Goal: Information Seeking & Learning: Learn about a topic

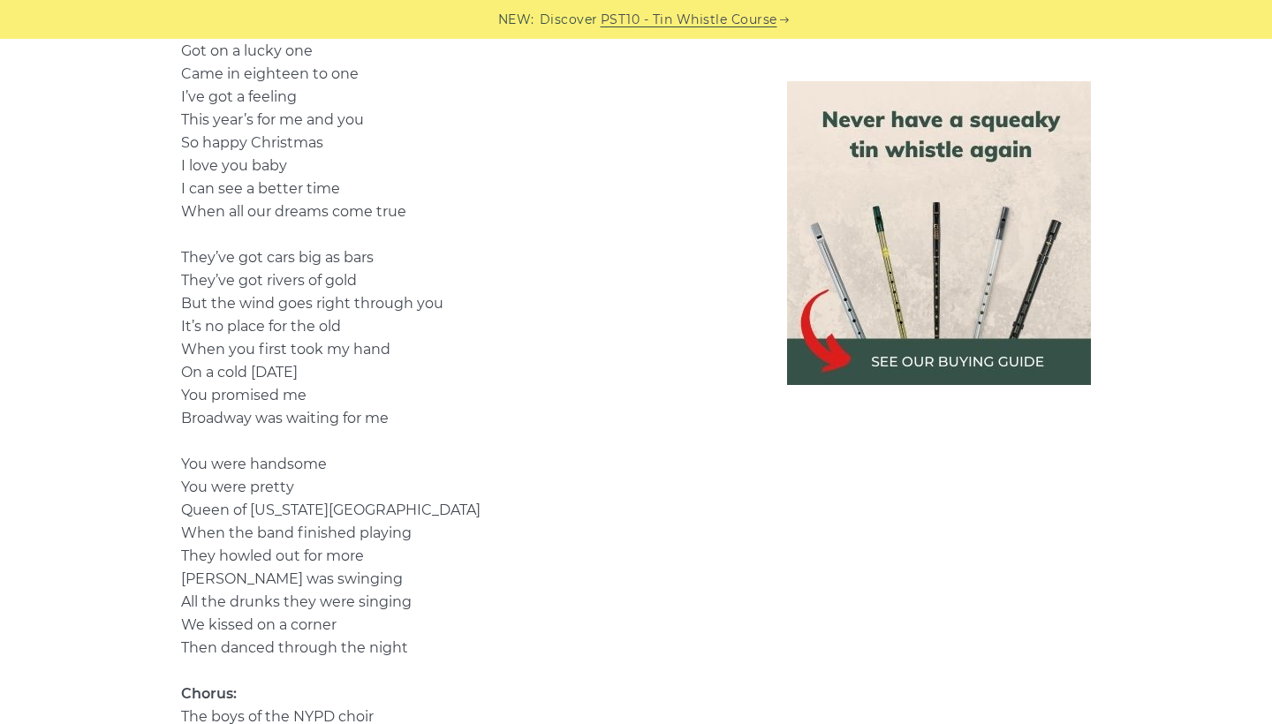
scroll to position [1501, 0]
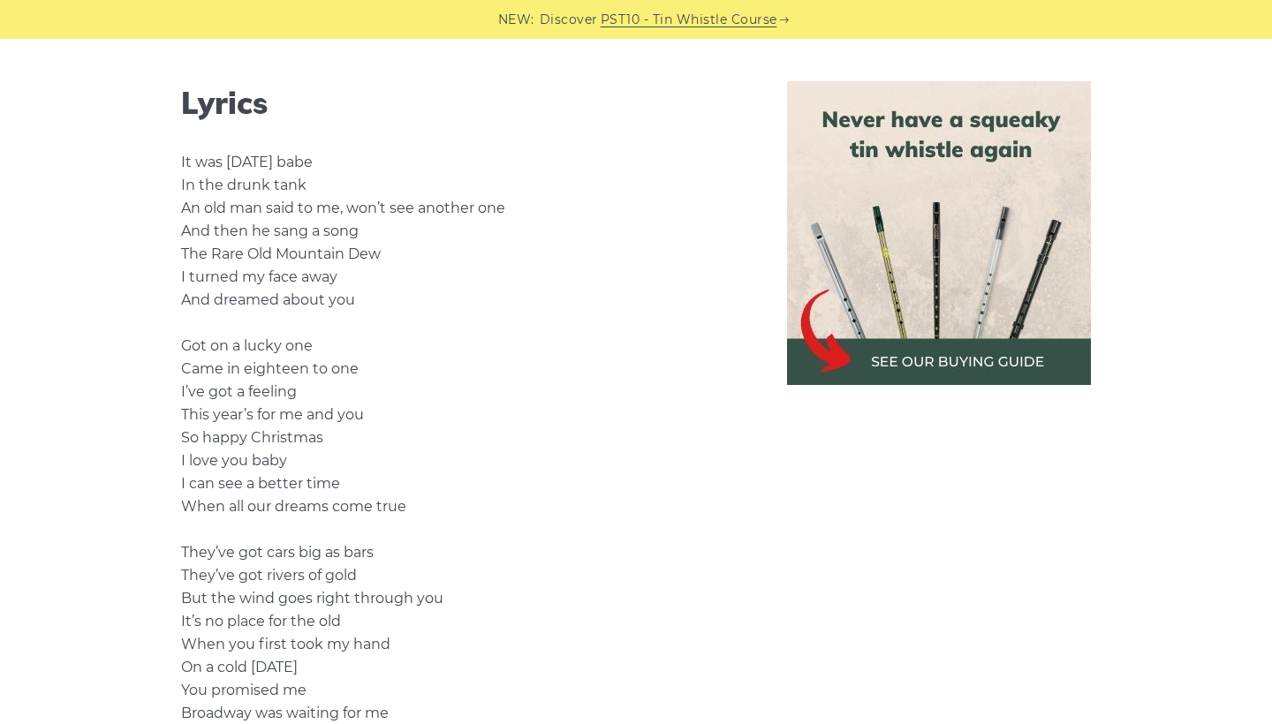
click at [865, 352] on img at bounding box center [939, 233] width 304 height 304
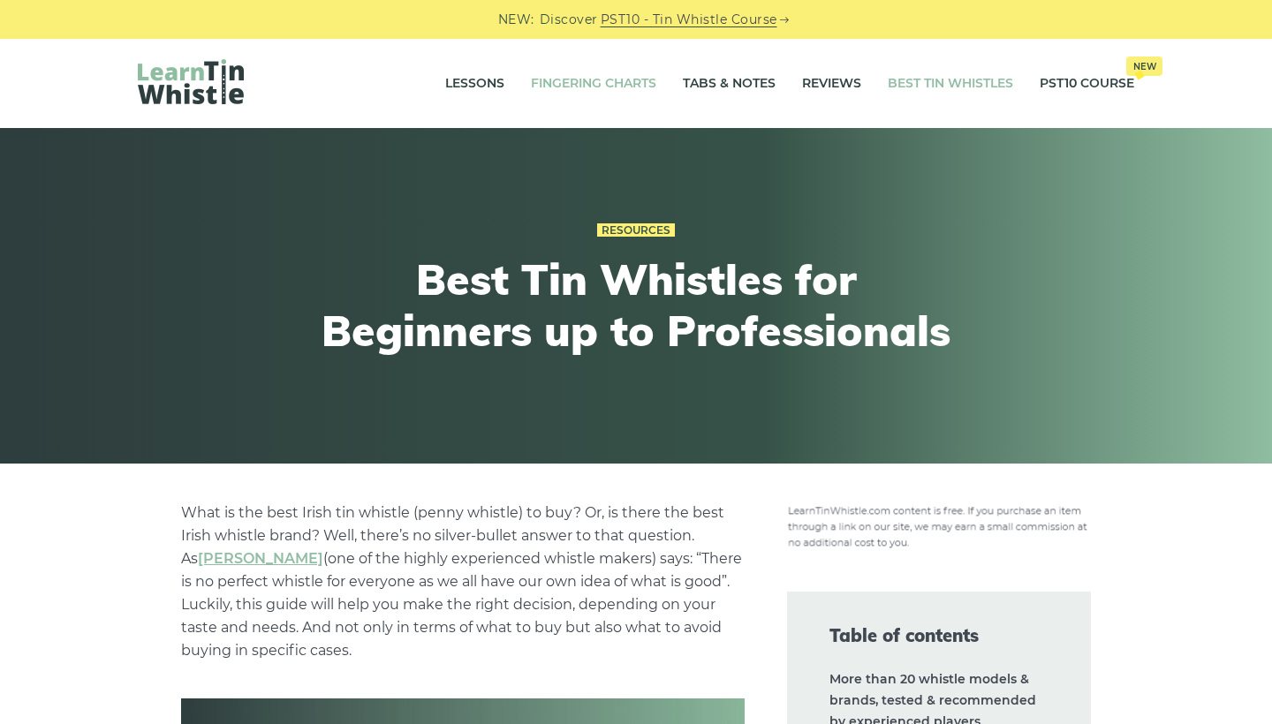
click at [608, 81] on link "Fingering Charts" at bounding box center [593, 84] width 125 height 44
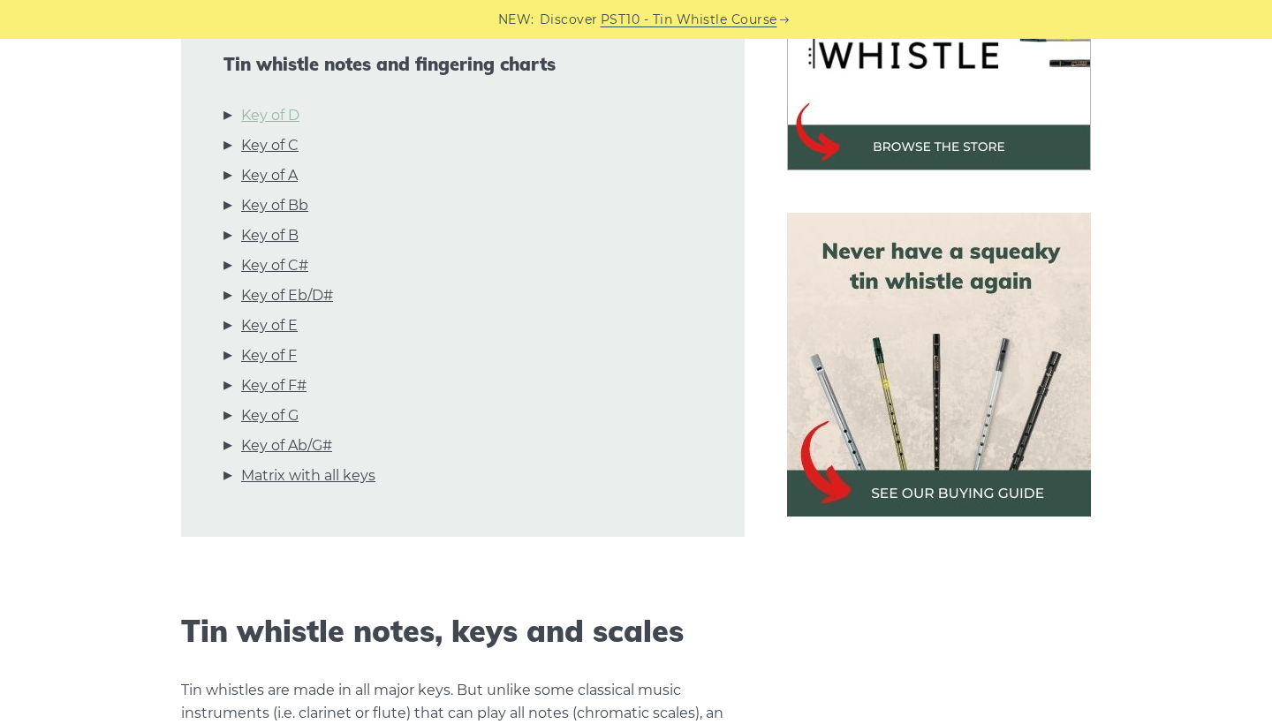
click at [268, 115] on link "Key of D" at bounding box center [270, 115] width 58 height 23
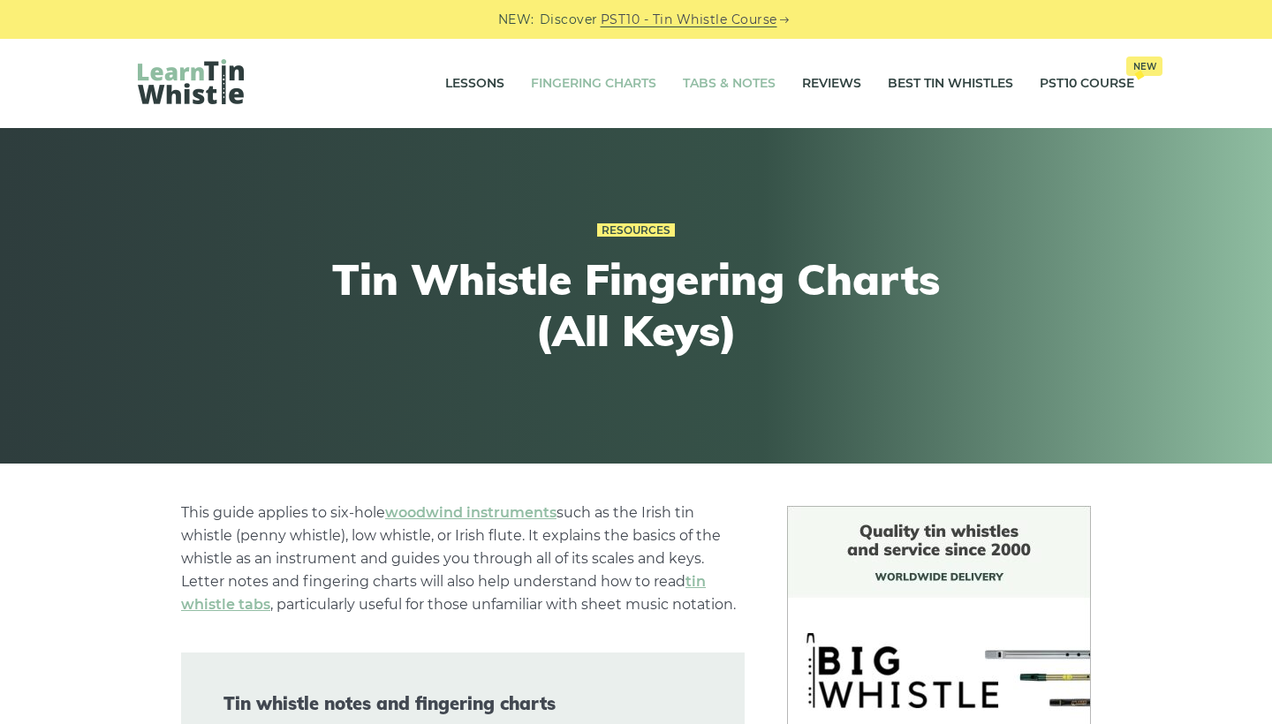
click at [757, 77] on link "Tabs & Notes" at bounding box center [729, 84] width 93 height 44
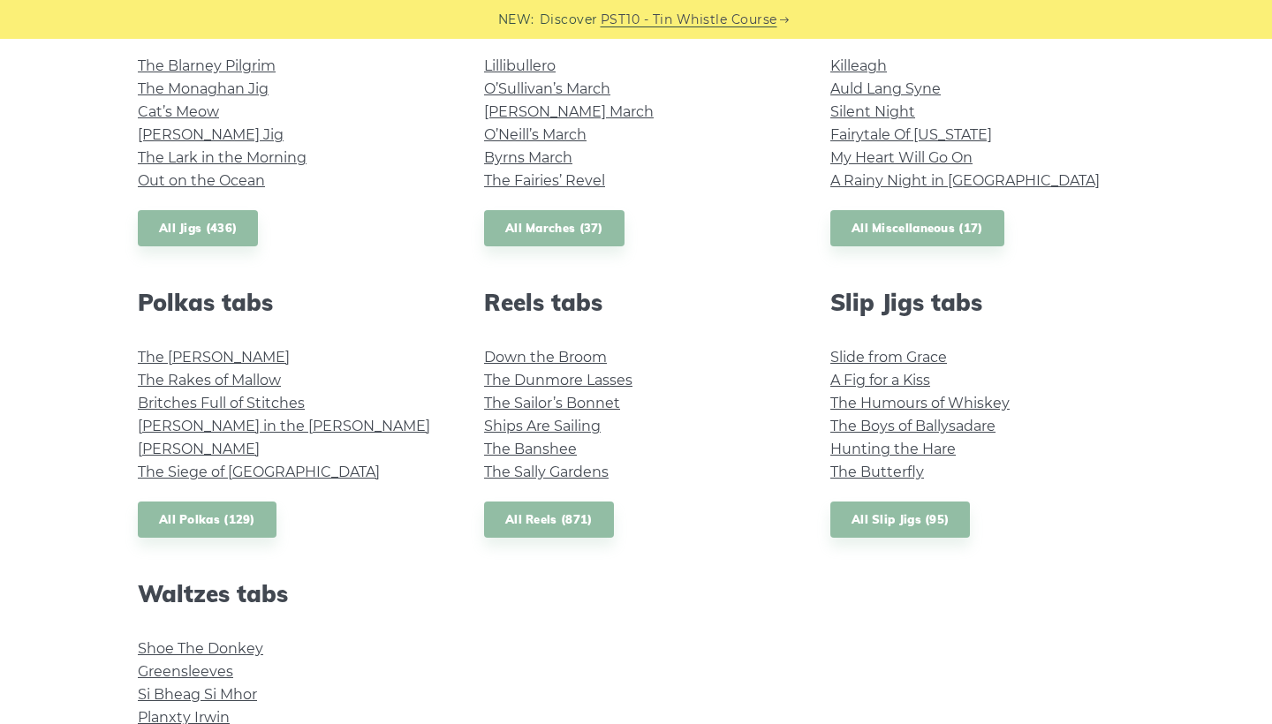
scroll to position [1027, 0]
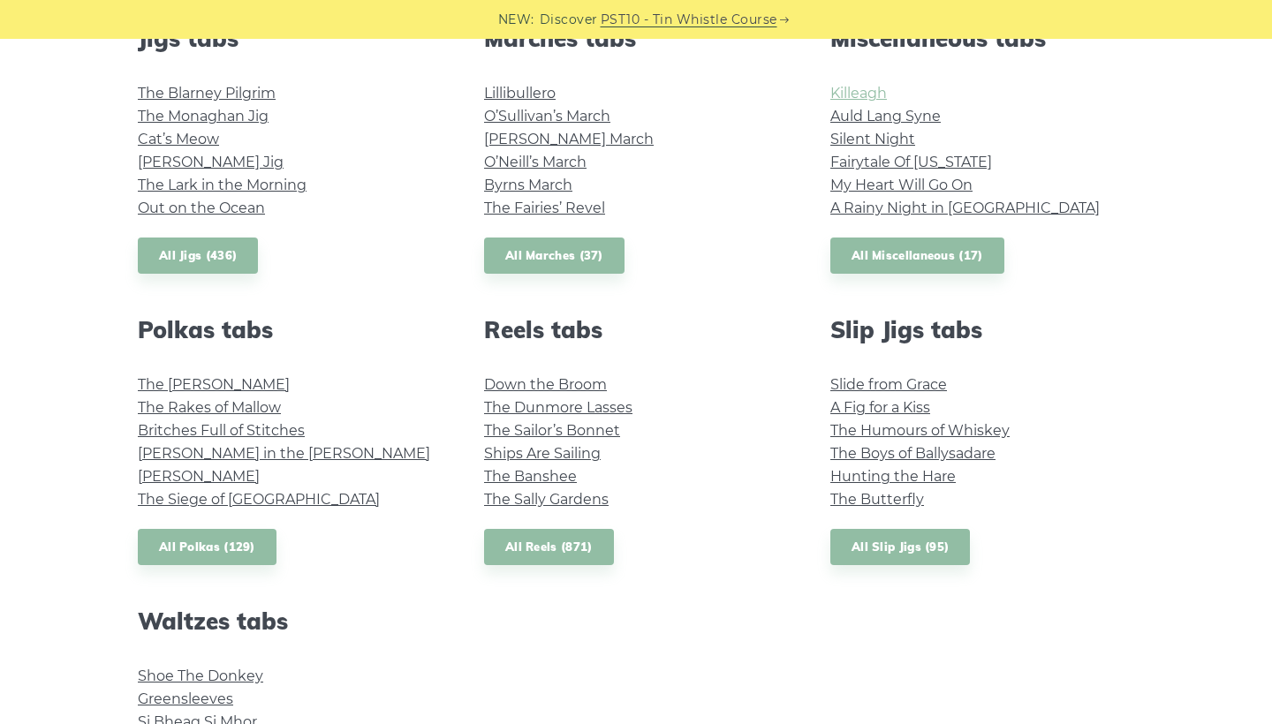
click at [878, 87] on link "Killeagh" at bounding box center [858, 93] width 57 height 17
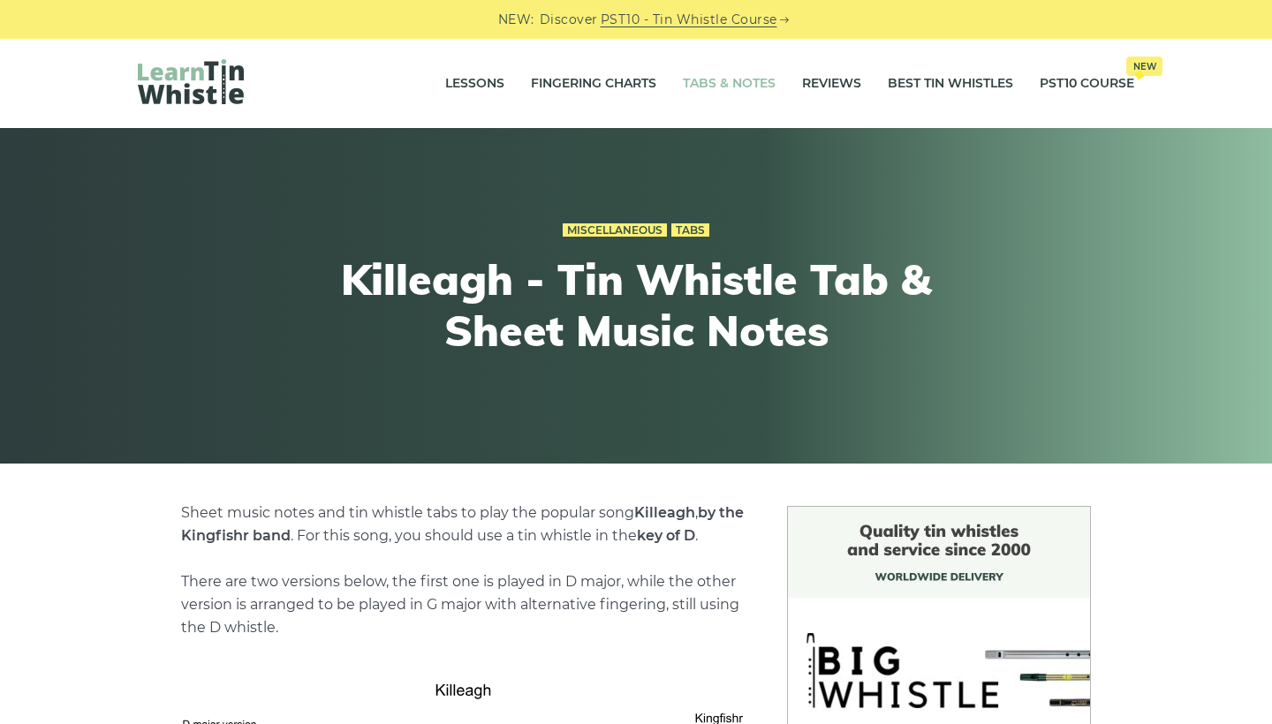
click at [695, 88] on link "Tabs & Notes" at bounding box center [729, 84] width 93 height 44
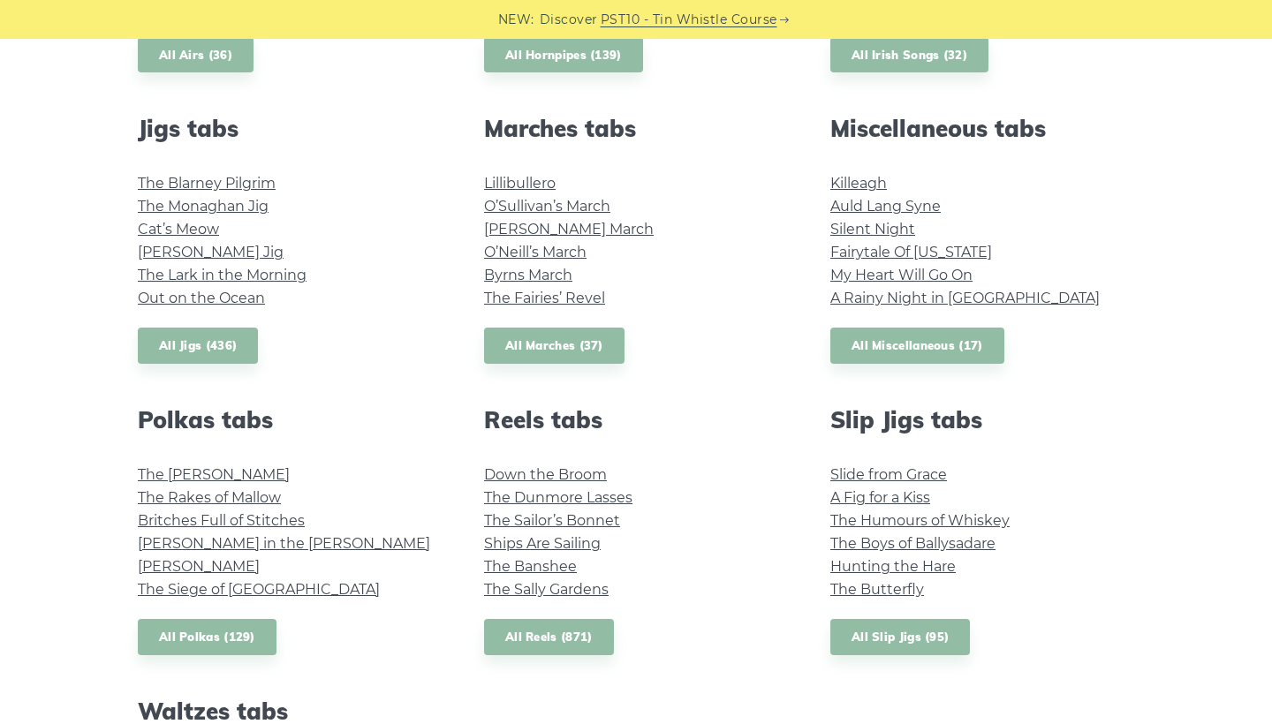
scroll to position [936, 0]
click at [889, 274] on link "My Heart Will Go On" at bounding box center [901, 276] width 142 height 17
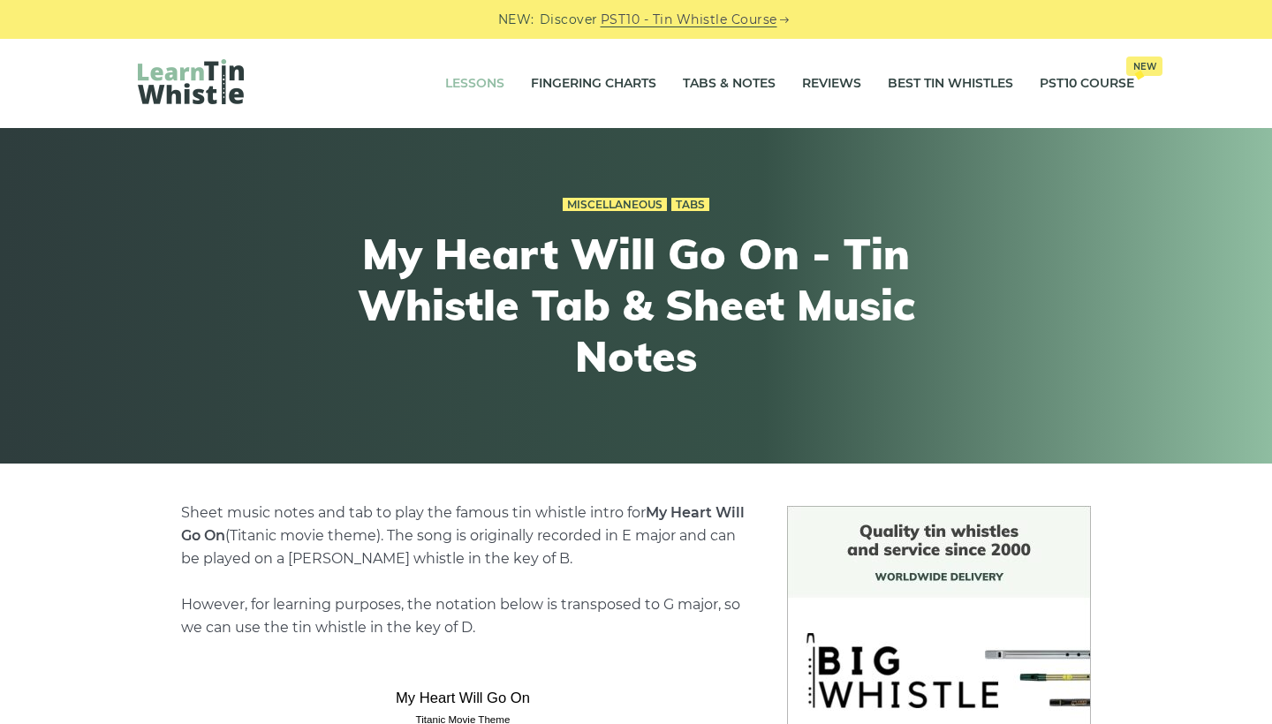
click at [479, 80] on link "Lessons" at bounding box center [474, 84] width 59 height 44
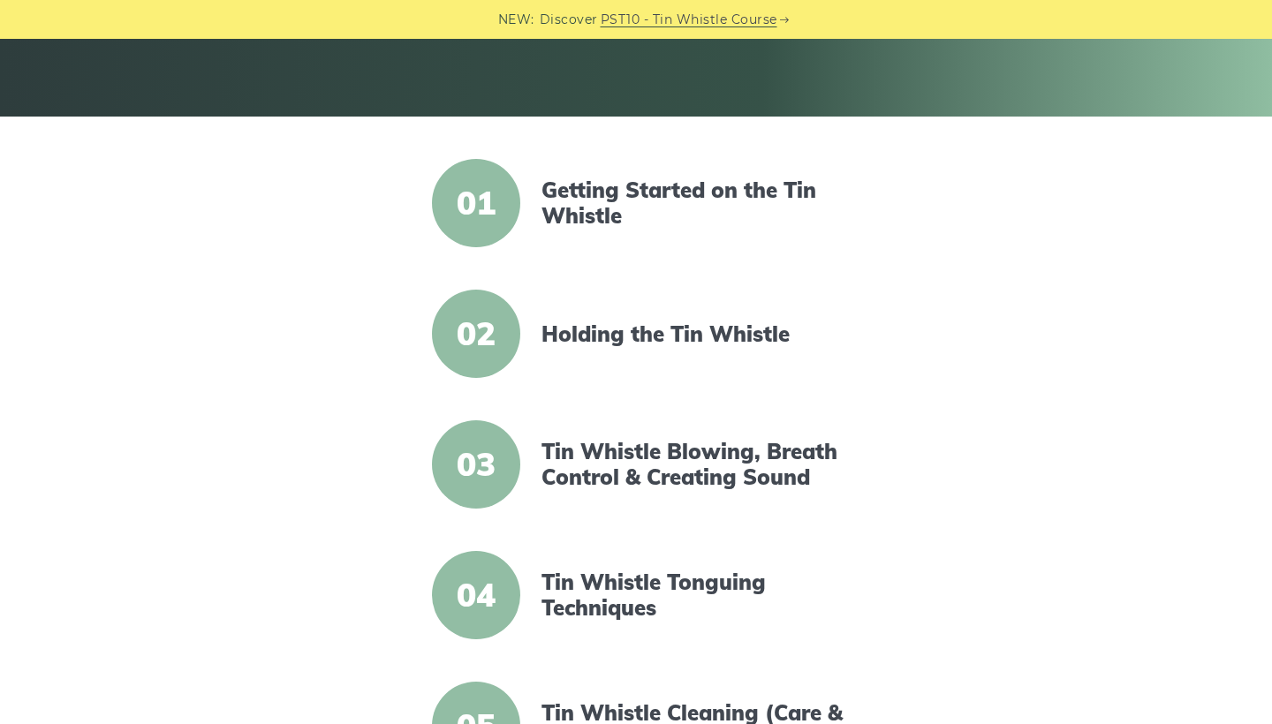
scroll to position [383, 0]
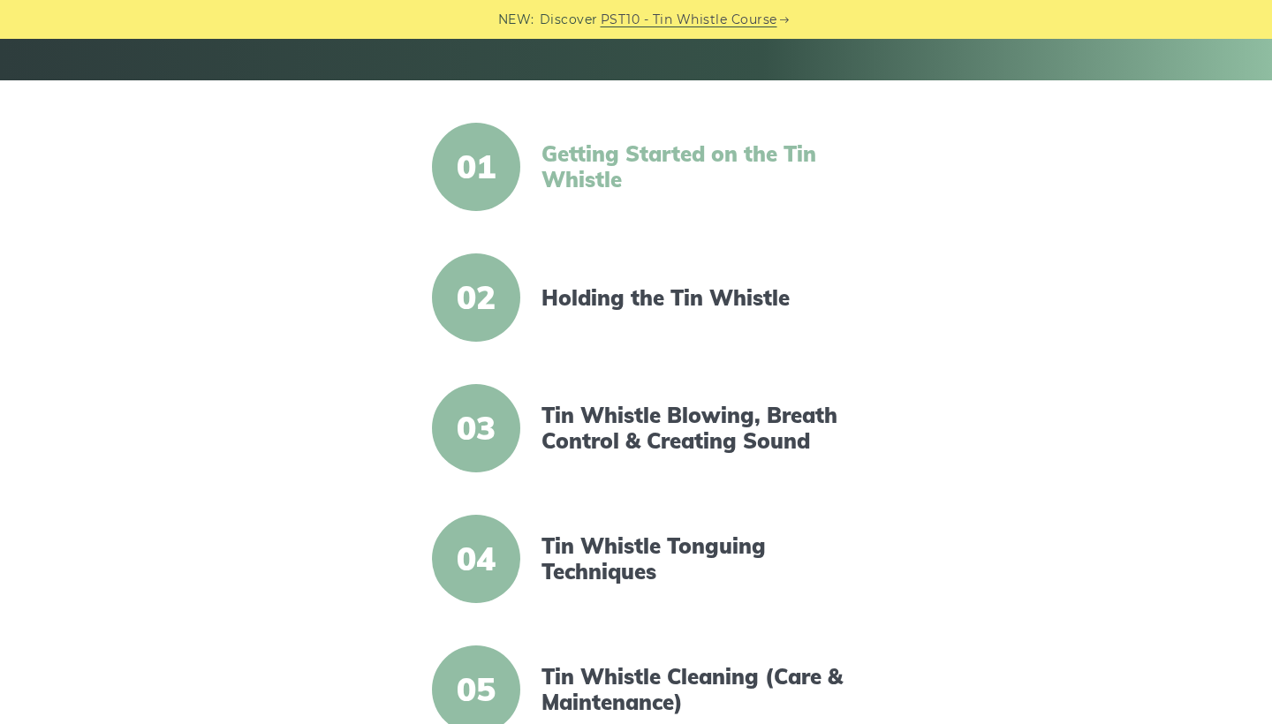
click at [676, 152] on link "Getting Started on the Tin Whistle" at bounding box center [693, 166] width 304 height 51
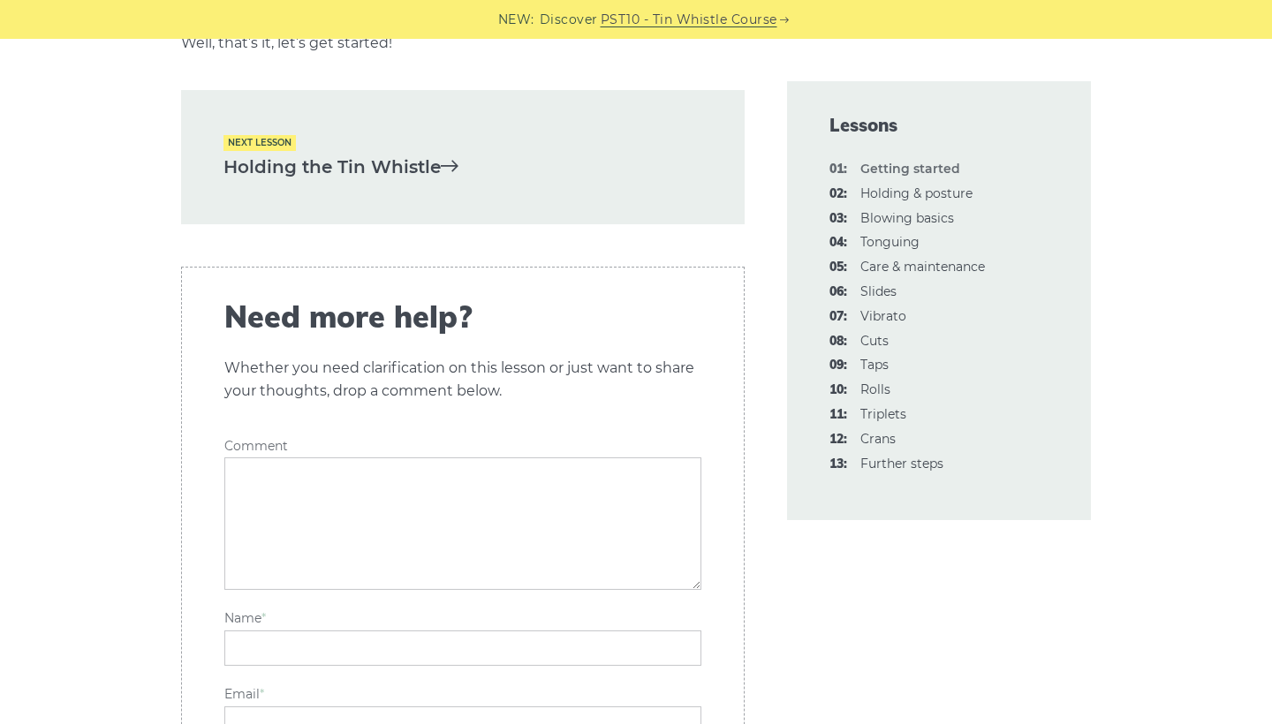
scroll to position [3900, 0]
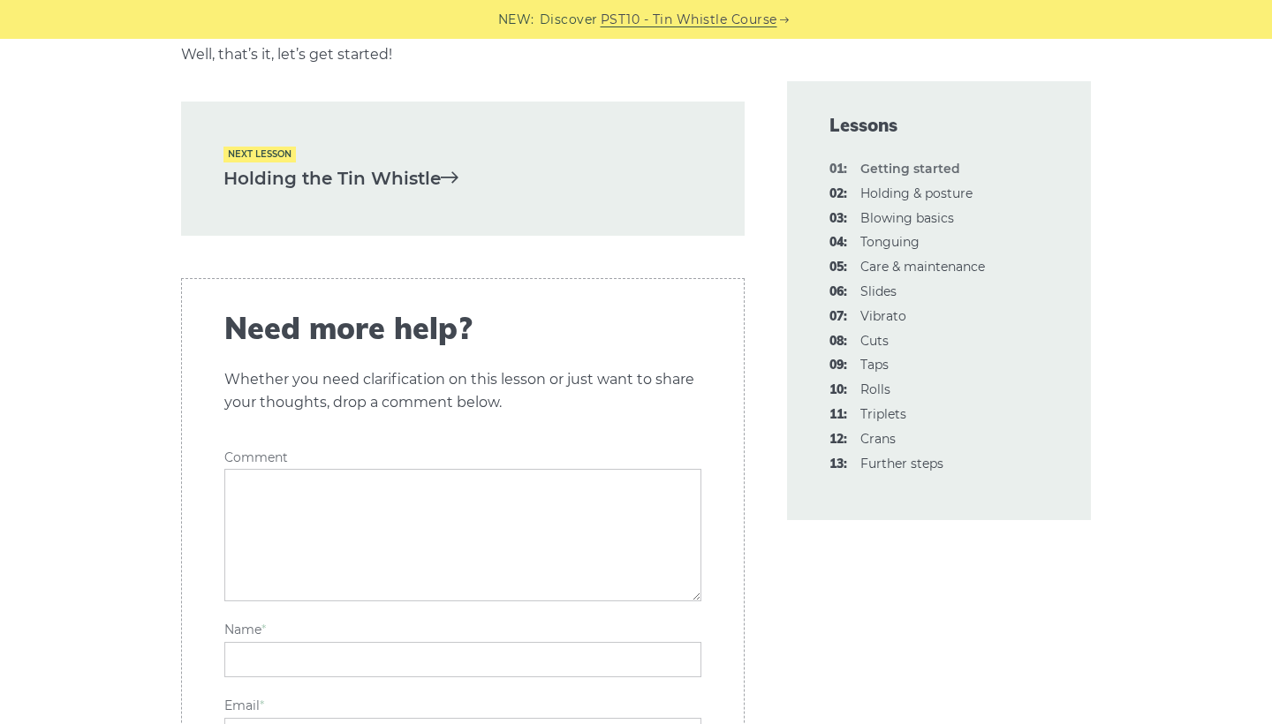
click at [410, 174] on link "Holding the Tin Whistle" at bounding box center [462, 178] width 479 height 29
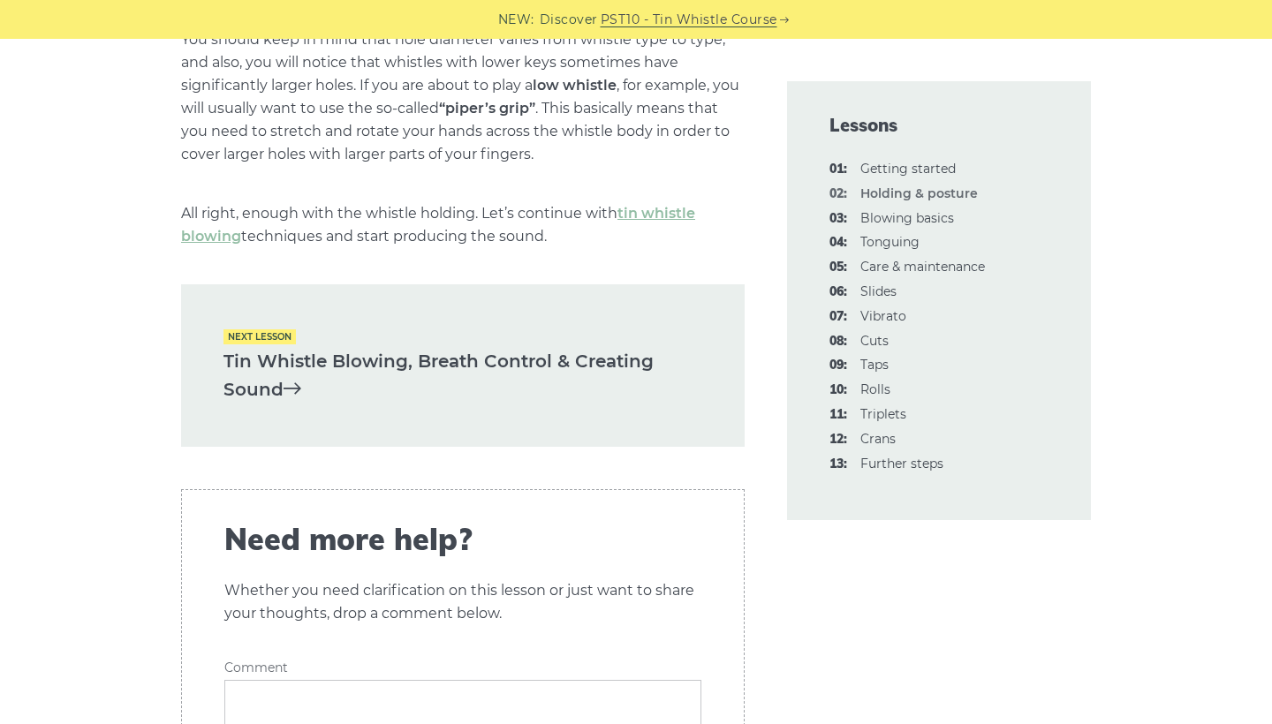
scroll to position [2584, 0]
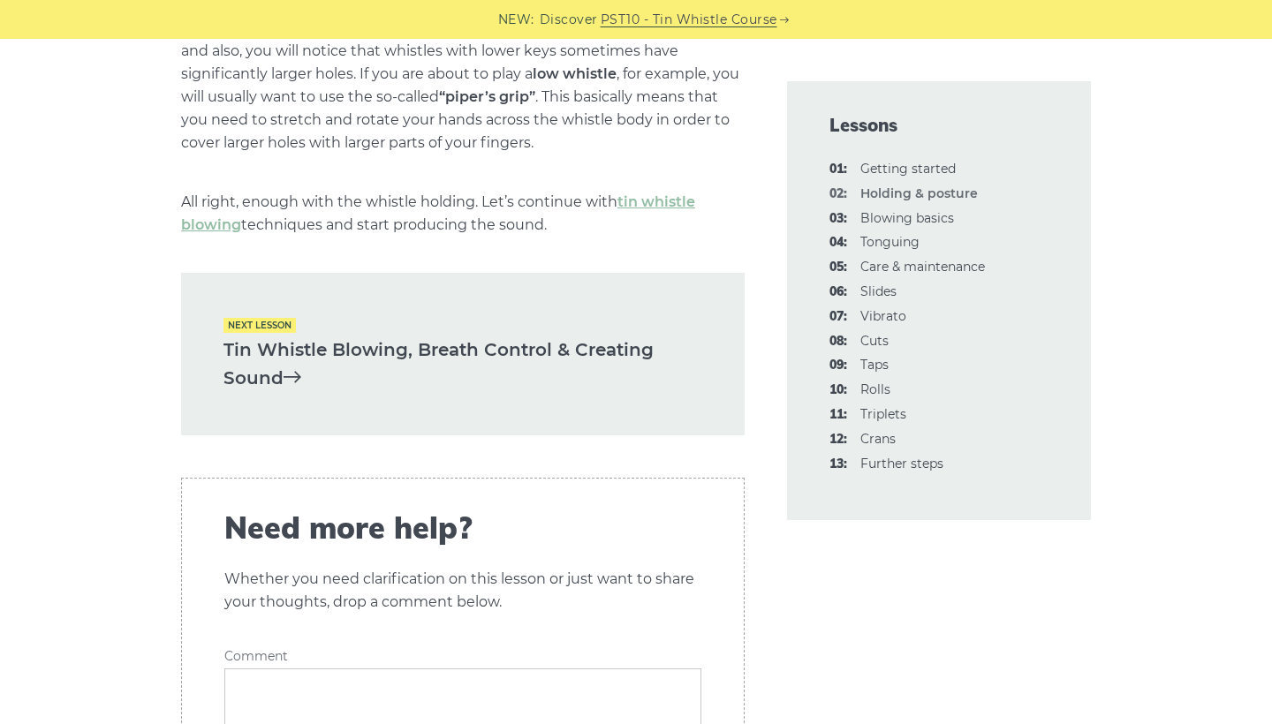
click at [384, 336] on link "Tin Whistle Blowing, Breath Control & Creating Sound" at bounding box center [462, 364] width 479 height 57
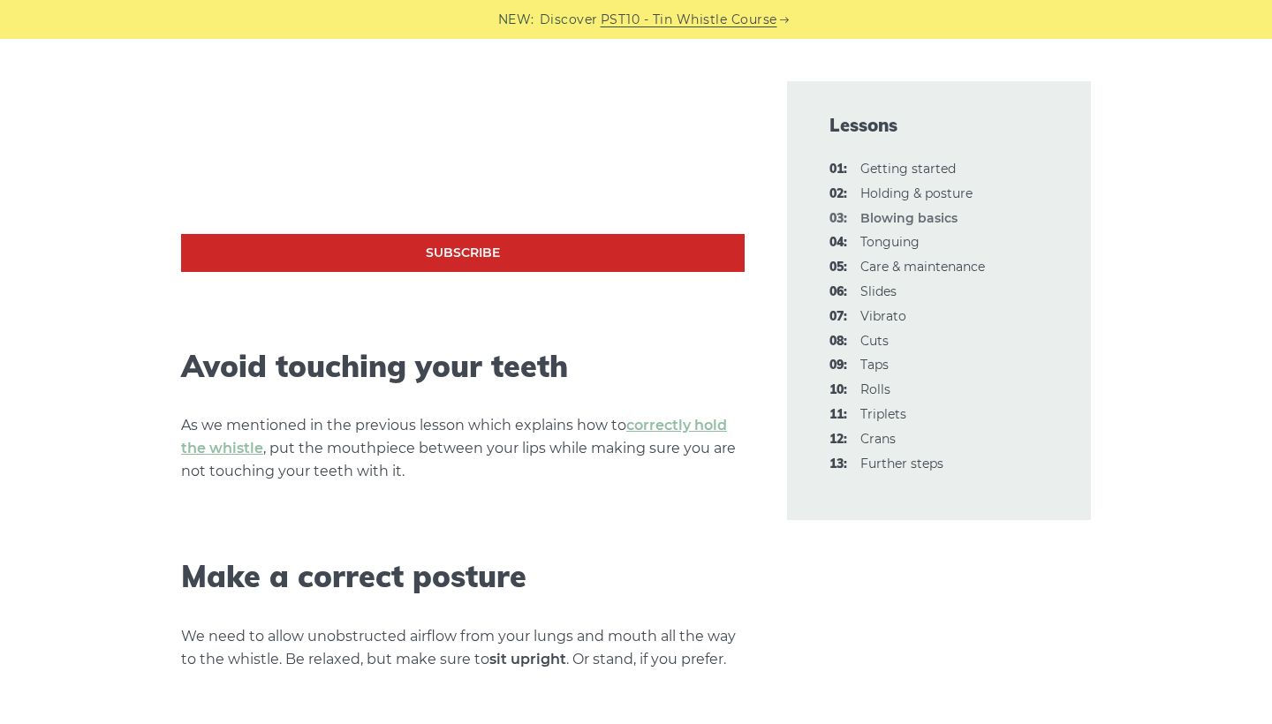
scroll to position [759, 0]
